Goal: Task Accomplishment & Management: Complete application form

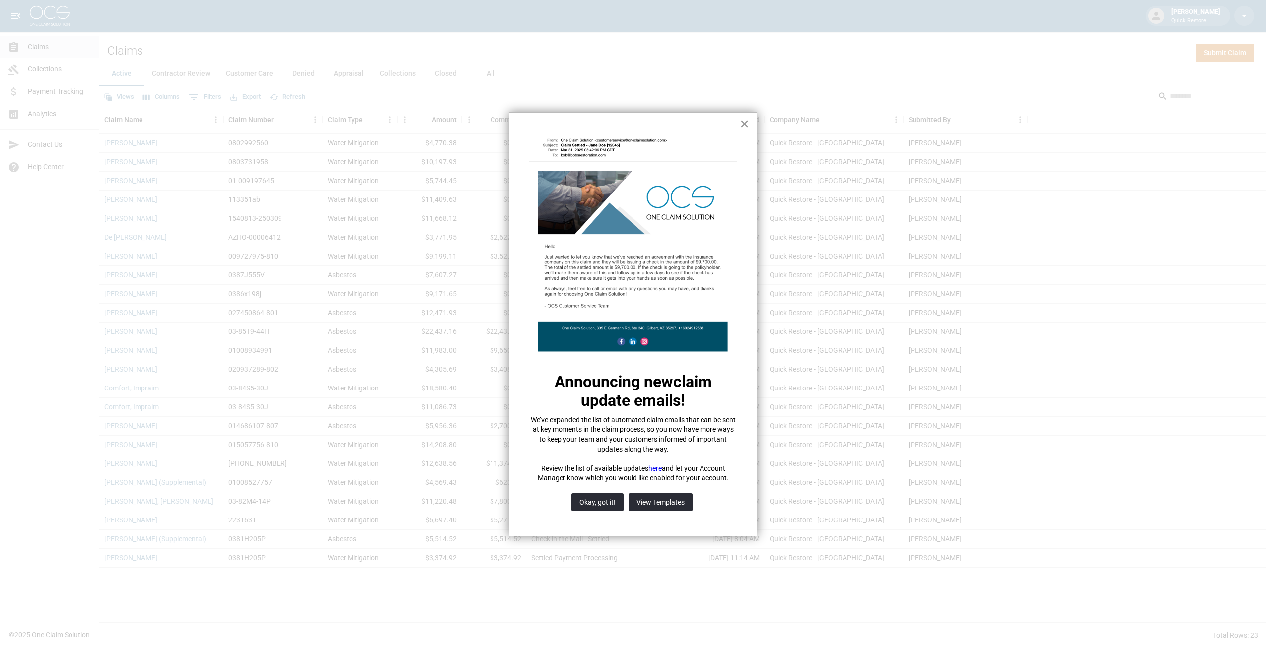
click at [747, 123] on button "×" at bounding box center [744, 124] width 9 height 16
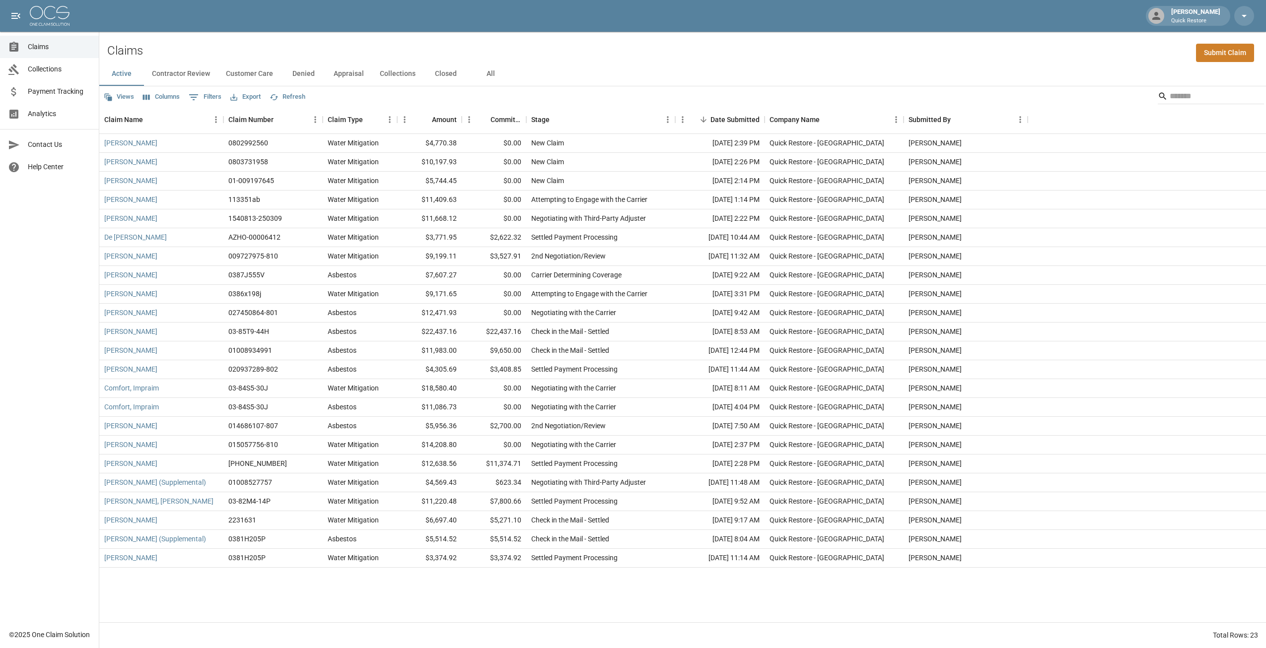
click at [970, 50] on div "Claims Submit Claim" at bounding box center [682, 47] width 1167 height 30
click at [1004, 55] on div "Claims Submit Claim" at bounding box center [682, 47] width 1167 height 30
click at [1217, 52] on link "Submit Claim" at bounding box center [1225, 53] width 58 height 18
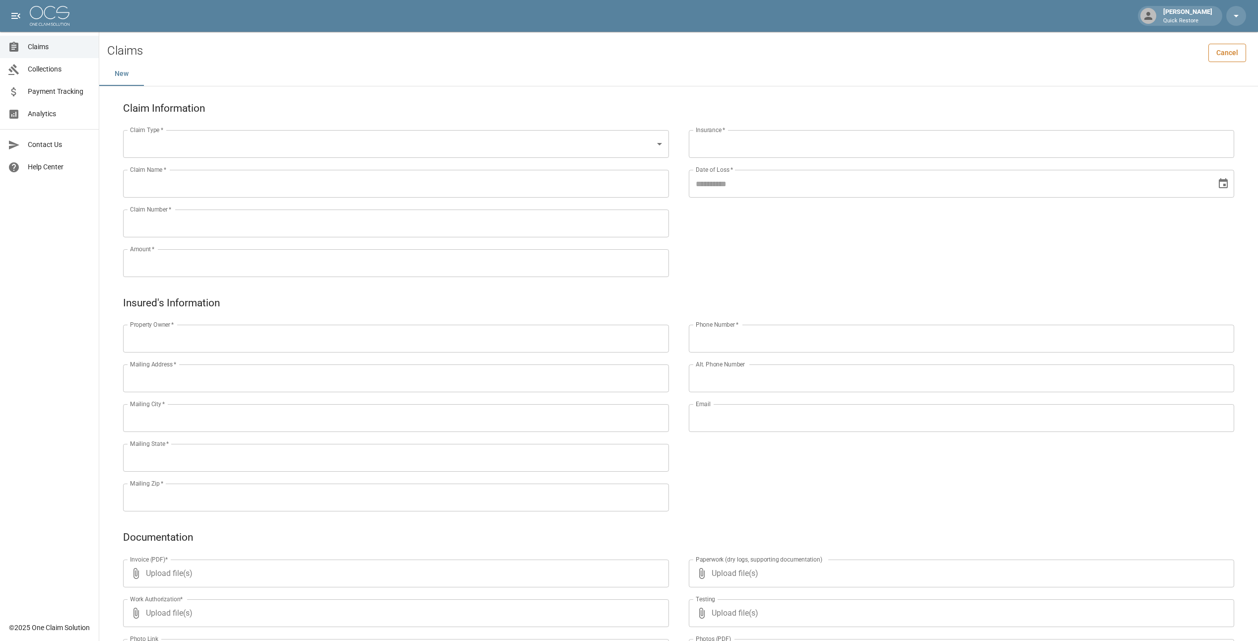
click at [1242, 55] on link "Cancel" at bounding box center [1228, 53] width 38 height 18
